Goal: Information Seeking & Learning: Check status

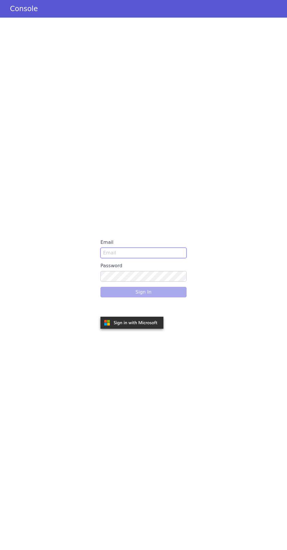
click at [117, 253] on input "Email" at bounding box center [143, 253] width 86 height 11
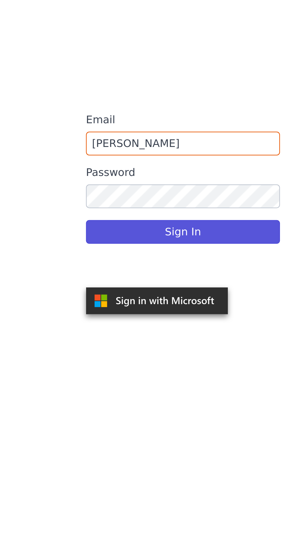
click at [124, 261] on label "Password" at bounding box center [143, 265] width 86 height 11
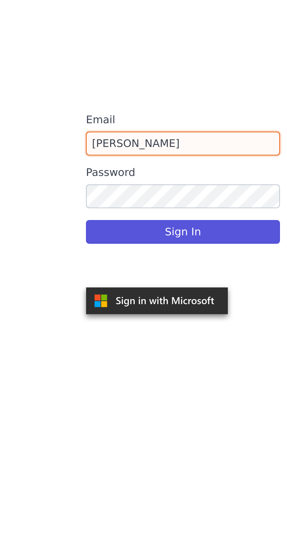
click at [126, 254] on input "snehal" at bounding box center [143, 253] width 86 height 11
type input "snehal.gidh@idfcfirstbank.com"
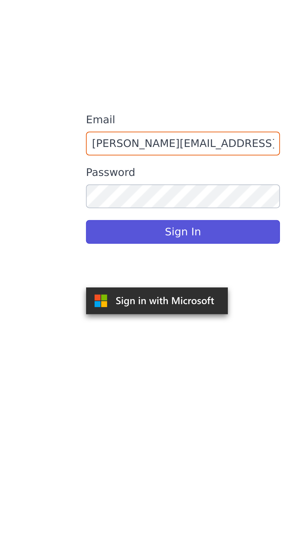
click at [181, 294] on button "Sign In" at bounding box center [143, 292] width 86 height 11
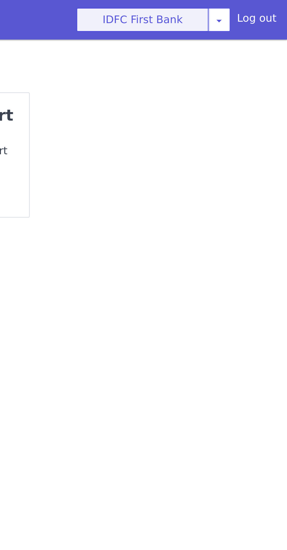
click at [217, 11] on button "IDFC First Bank" at bounding box center [222, 9] width 59 height 11
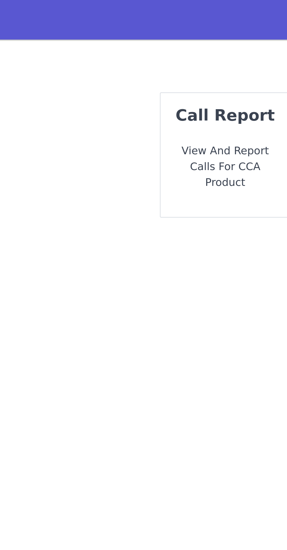
click at [147, 61] on div "call report View and report calls for CCA Product" at bounding box center [144, 68] width 58 height 55
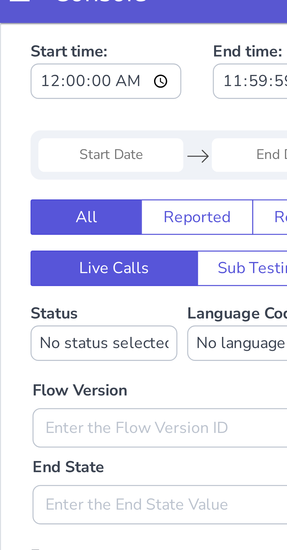
type input "9799614897"
click at [23, 63] on input "Start Date" at bounding box center [32, 62] width 43 height 10
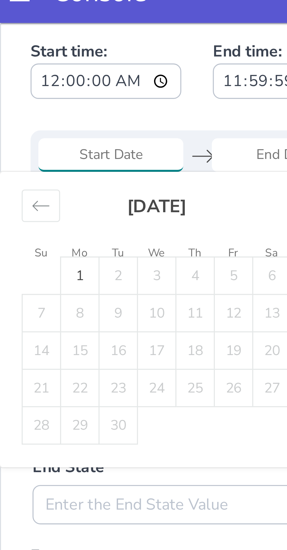
click at [12, 75] on icon "Move backward to switch to the previous month." at bounding box center [12, 77] width 6 height 6
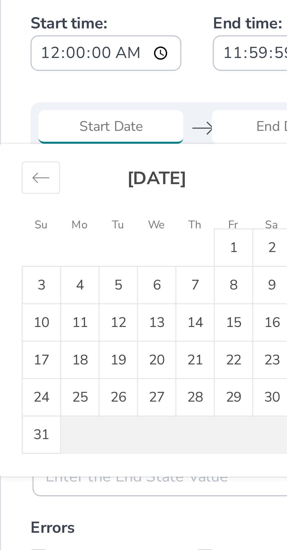
click at [15, 52] on div "Move backward to switch to the previous month." at bounding box center [11, 50] width 11 height 10
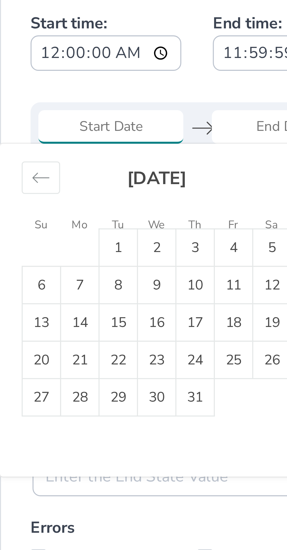
click at [71, 77] on td "11" at bounding box center [69, 81] width 11 height 11
type input "[DATE]"
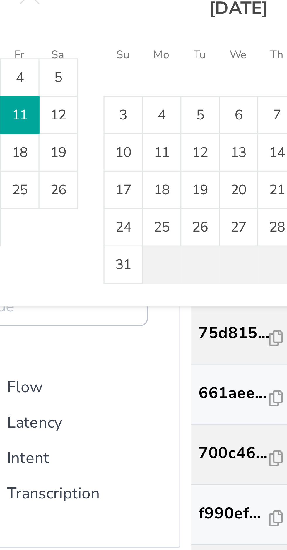
type input "[DATE]"
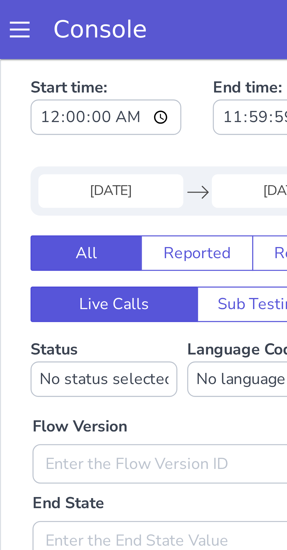
click at [26, 100] on input "[DATE]" at bounding box center [32, 98] width 43 height 10
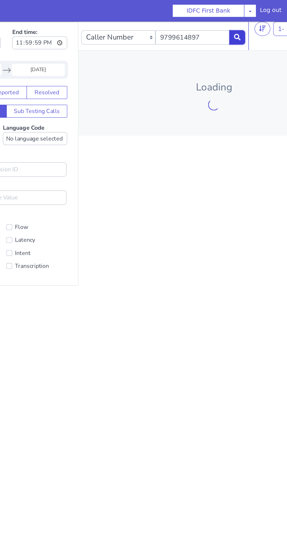
click at [178, 32] on icon at bounding box center [180, 33] width 5 height 5
